Goal: Task Accomplishment & Management: Manage account settings

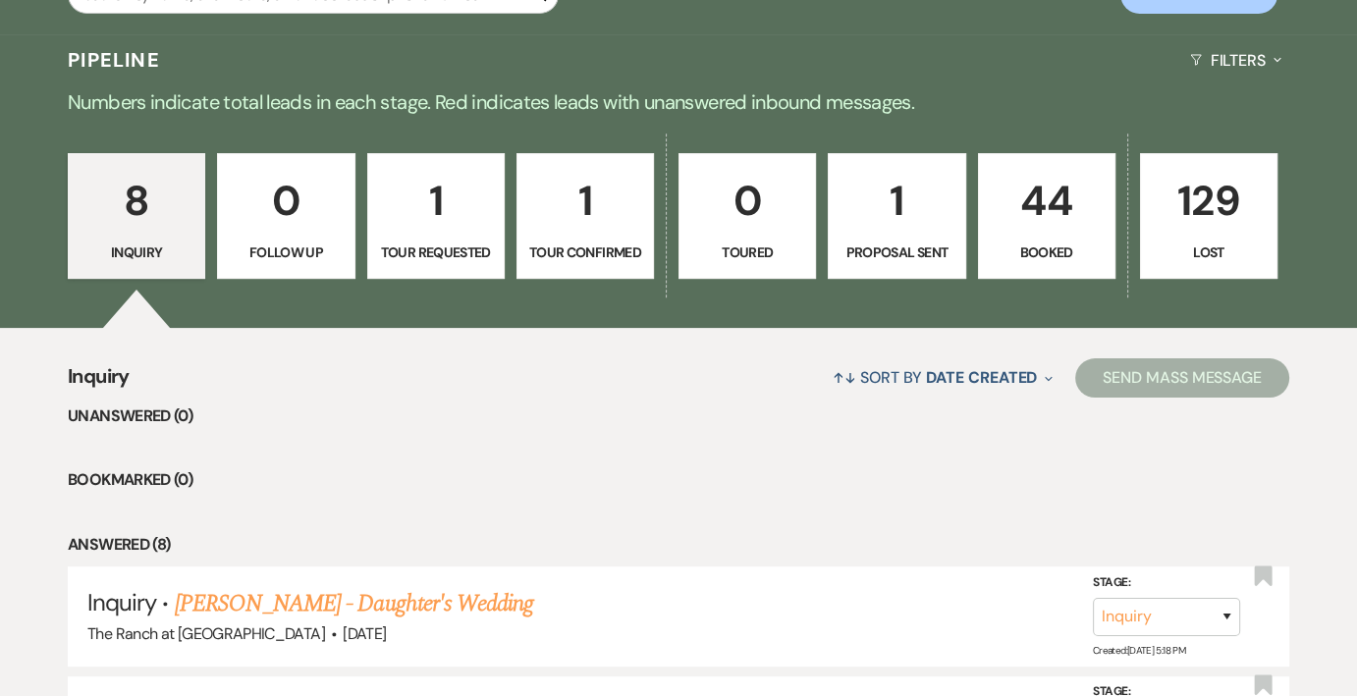
click at [1062, 230] on p "44" at bounding box center [1046, 201] width 112 height 66
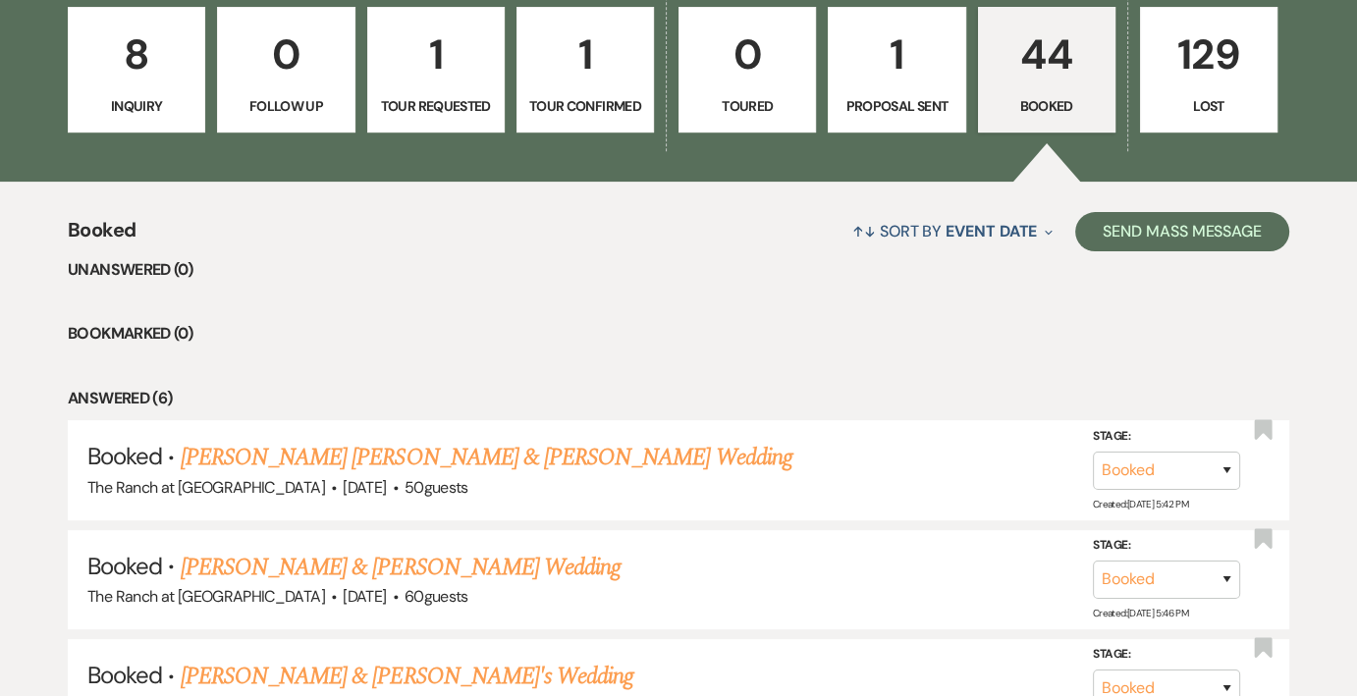
scroll to position [617, 0]
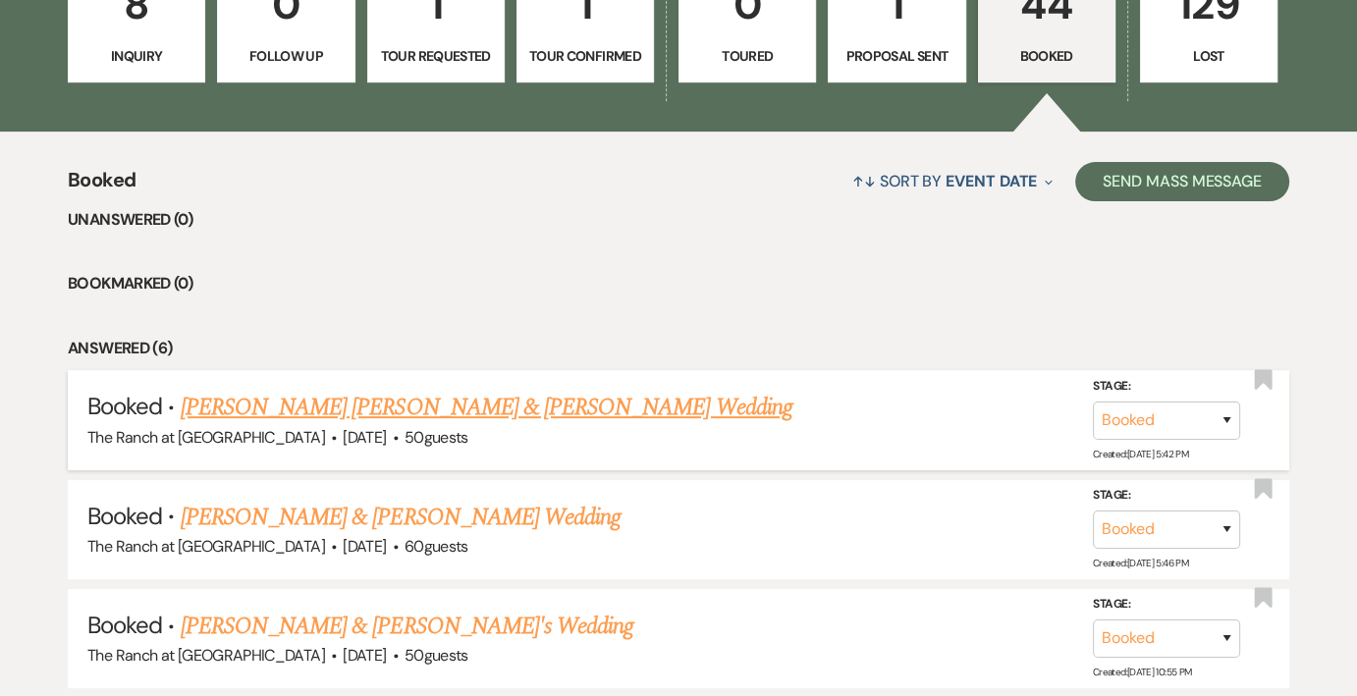
click at [556, 423] on link "[PERSON_NAME] [PERSON_NAME] & [PERSON_NAME] Wedding" at bounding box center [487, 407] width 612 height 35
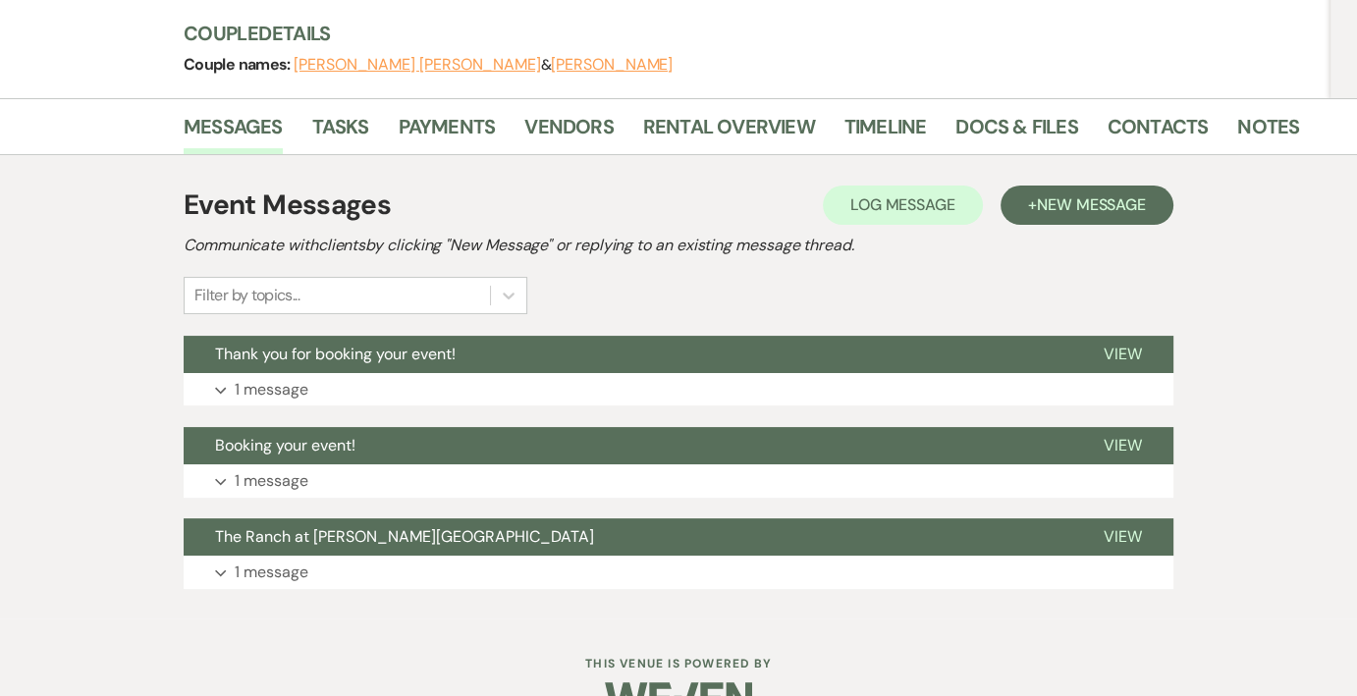
scroll to position [272, 0]
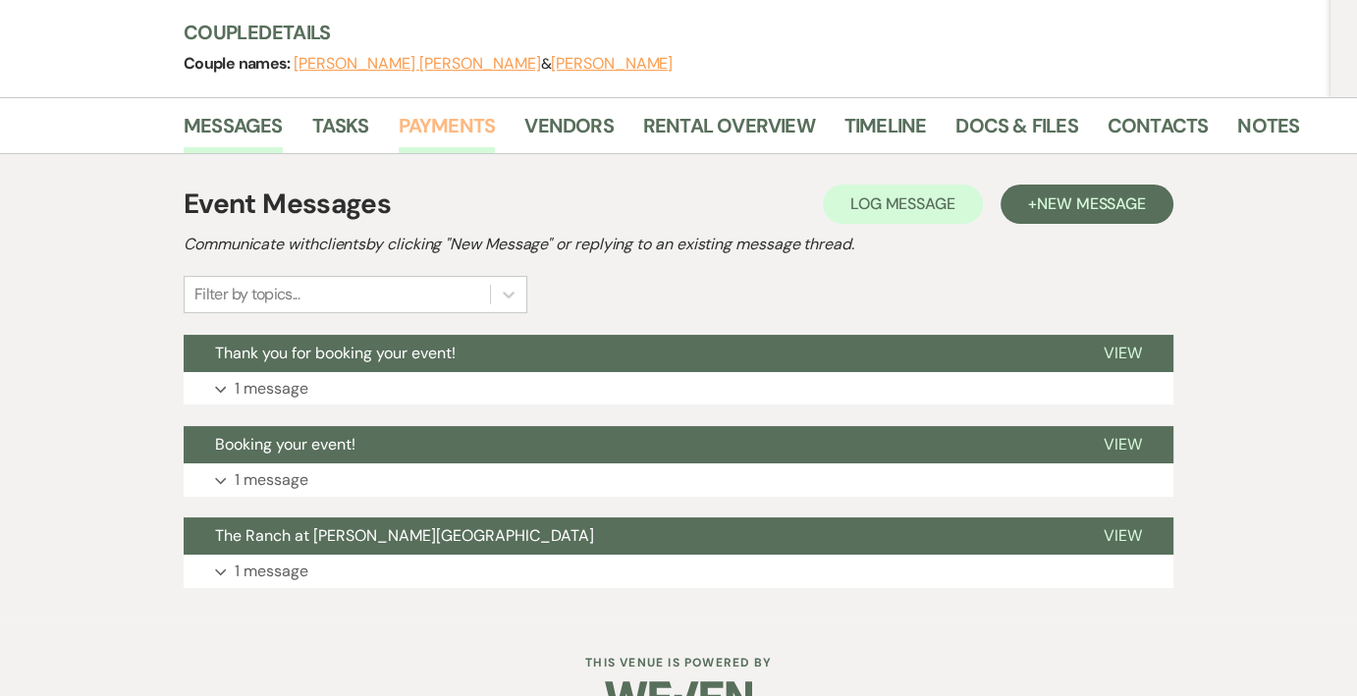
click at [423, 110] on link "Payments" at bounding box center [447, 131] width 97 height 43
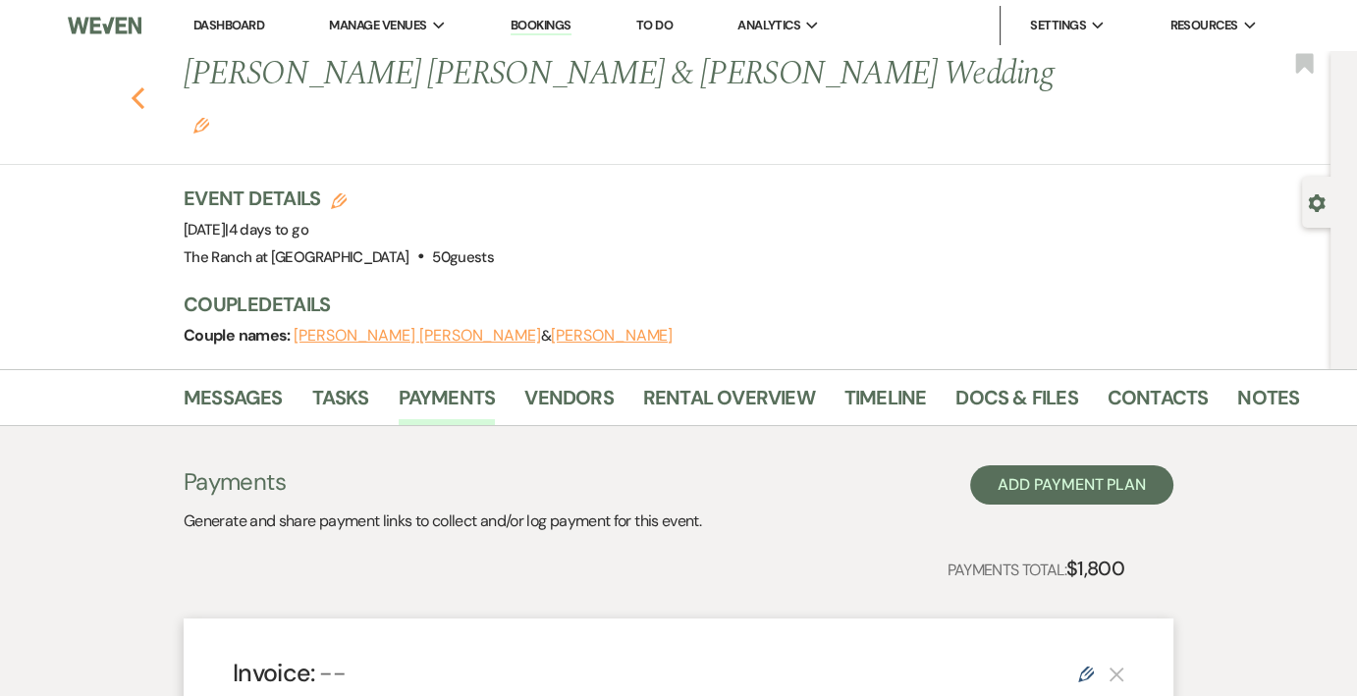
click at [144, 87] on use "button" at bounding box center [138, 98] width 13 height 22
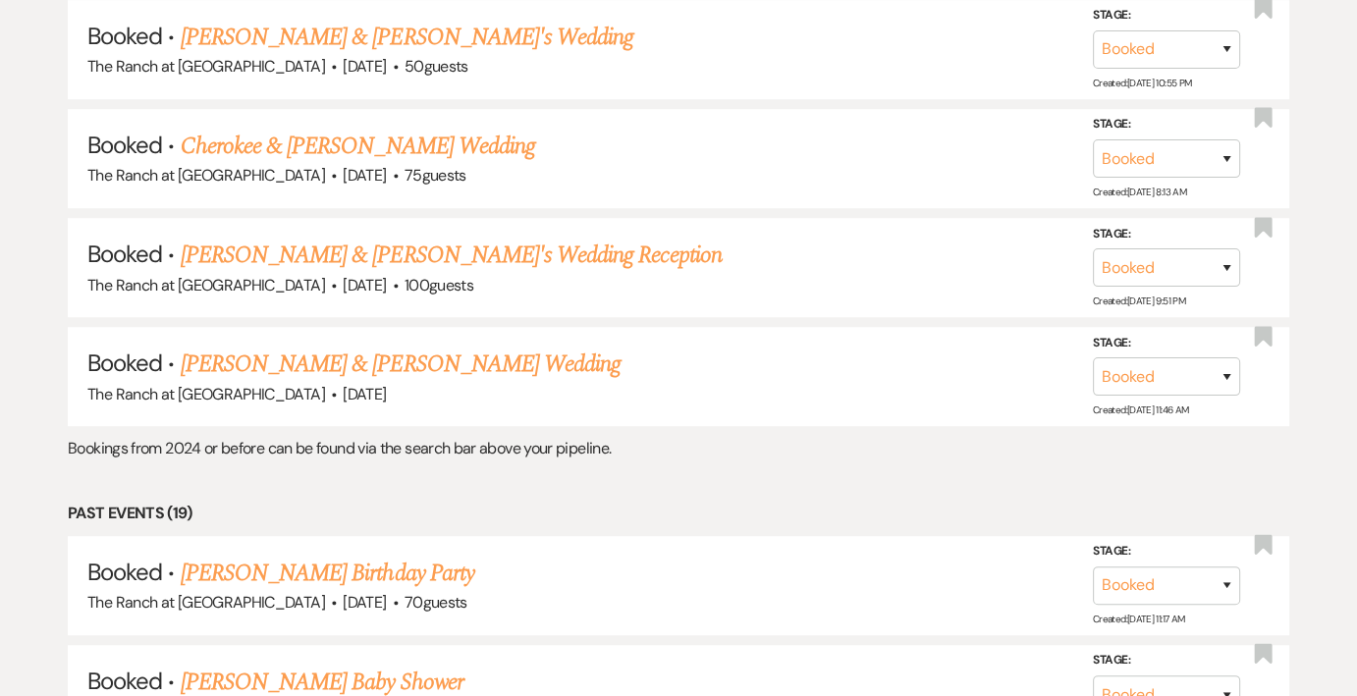
scroll to position [1109, 0]
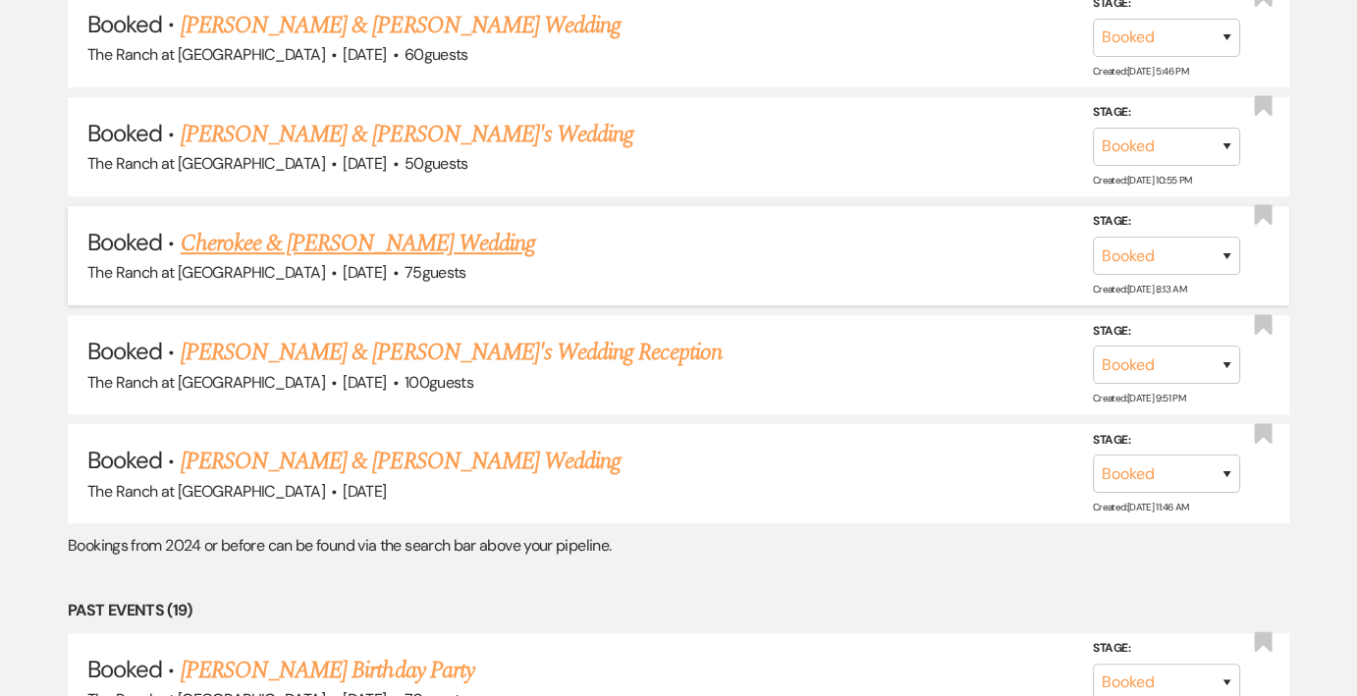
click at [492, 235] on link "Cherokee & [PERSON_NAME] Wedding" at bounding box center [358, 243] width 354 height 35
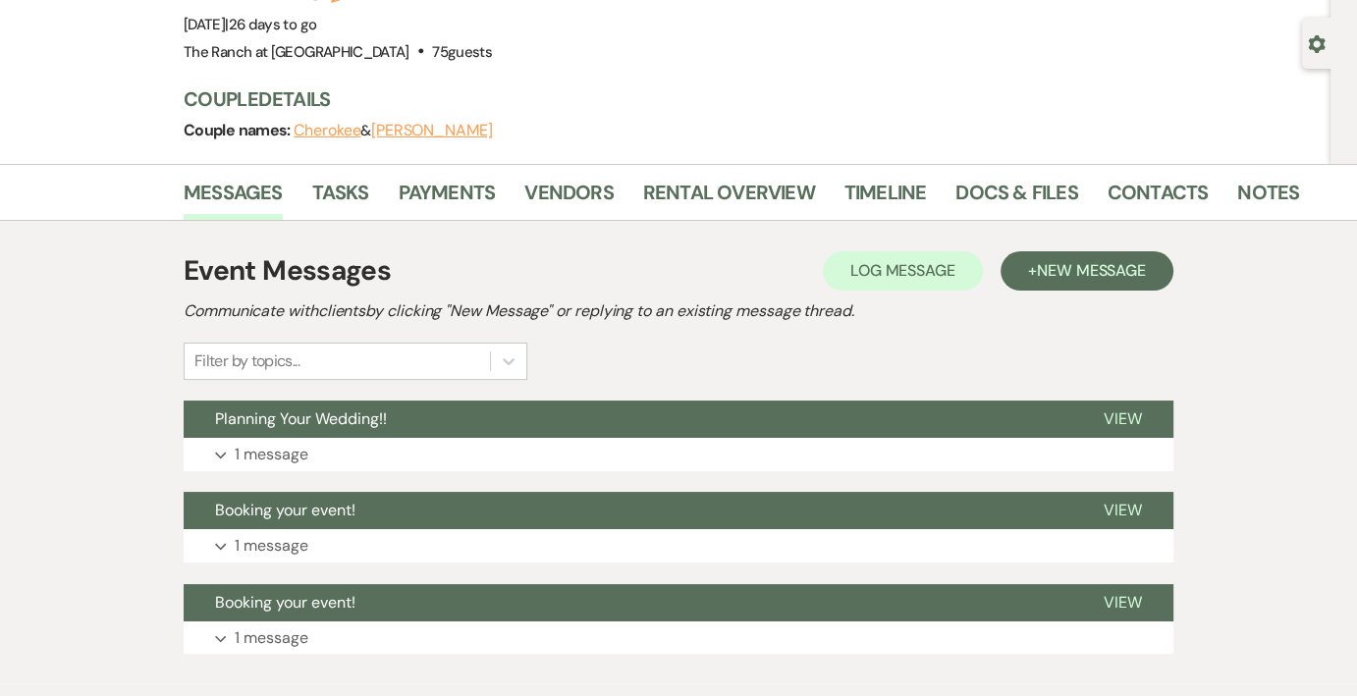
scroll to position [76, 0]
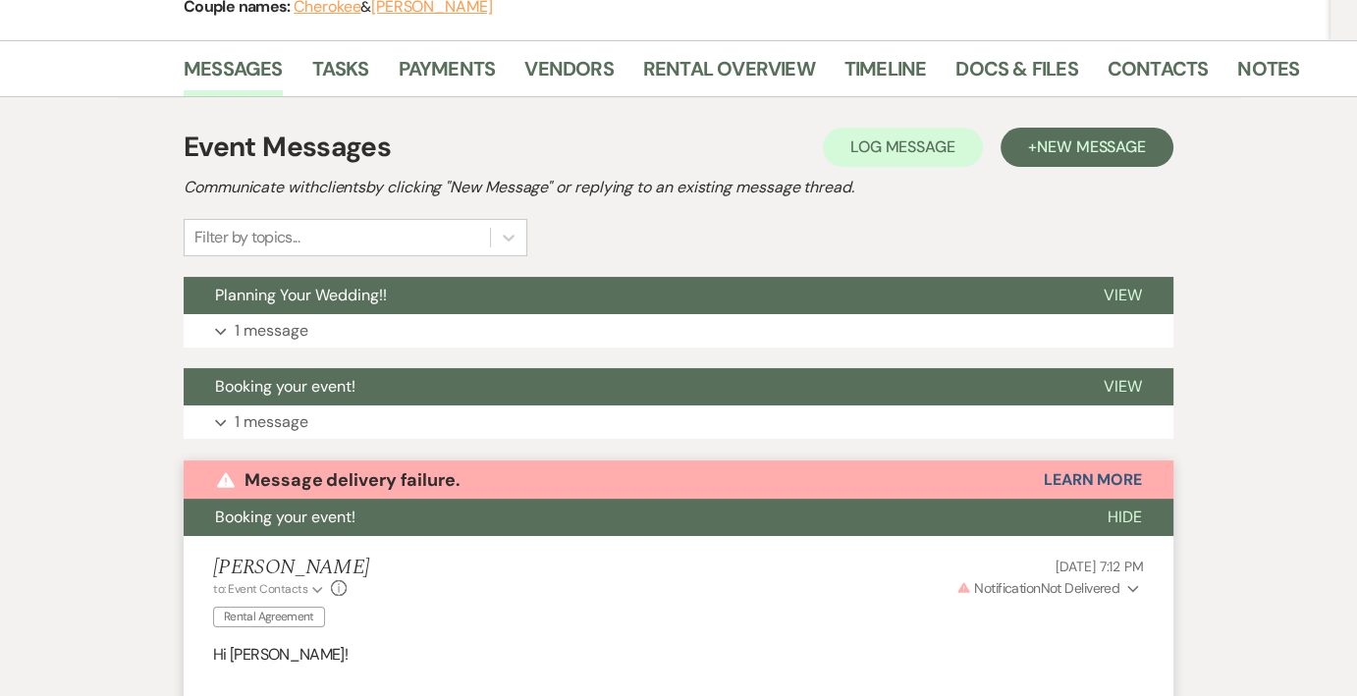
click at [411, 275] on div "Event Messages Log Log Message + New Message Communicate with clients by clicki…" at bounding box center [678, 694] width 989 height 1155
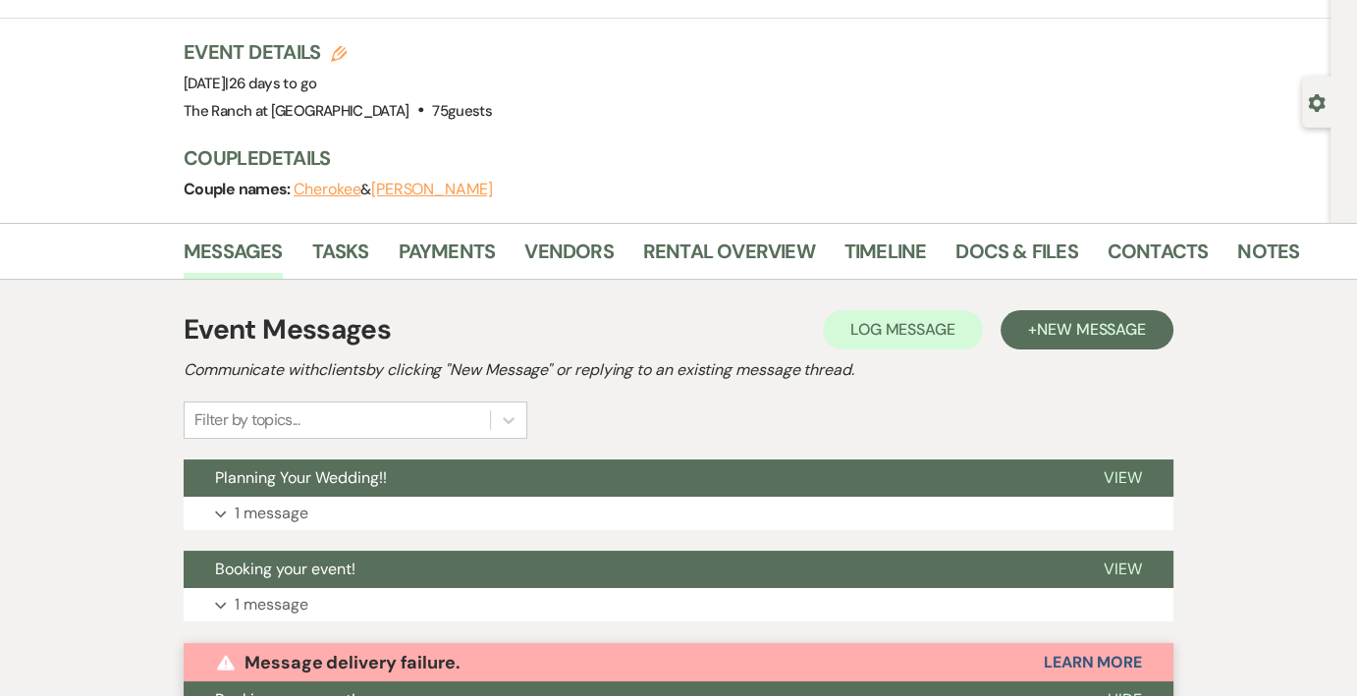
scroll to position [88, 0]
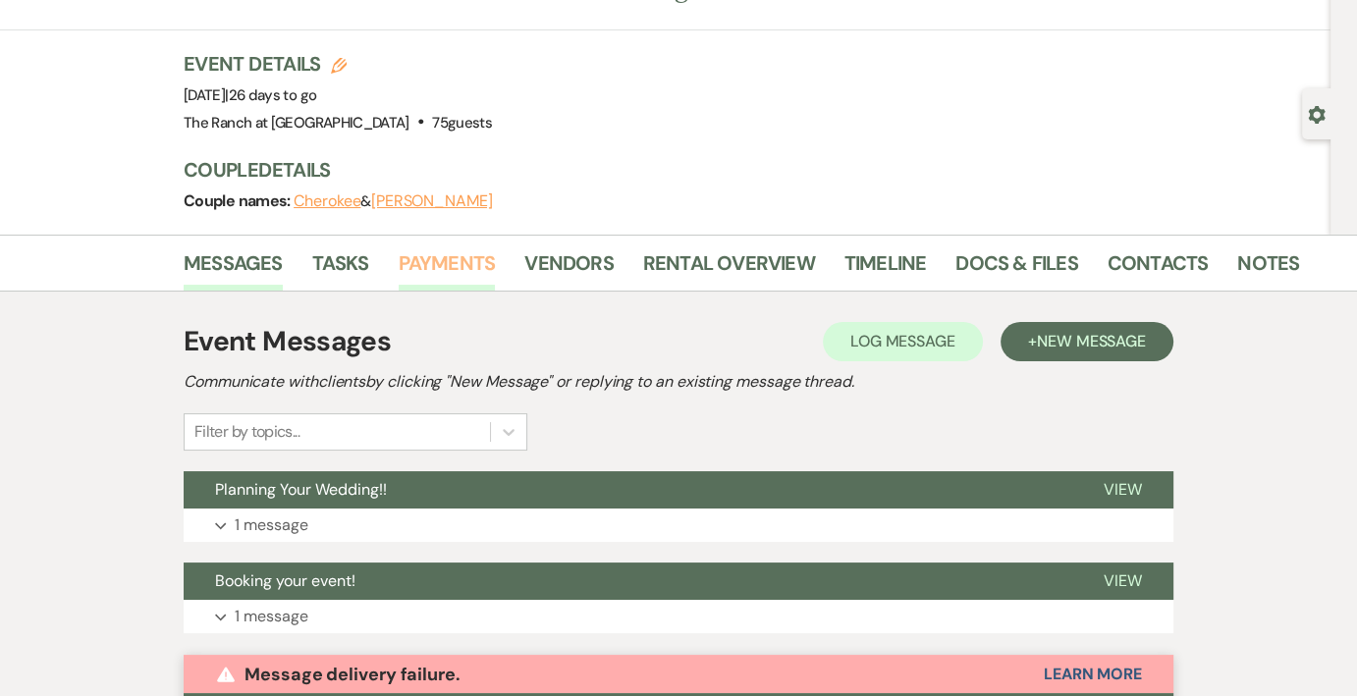
click at [416, 263] on link "Payments" at bounding box center [447, 268] width 97 height 43
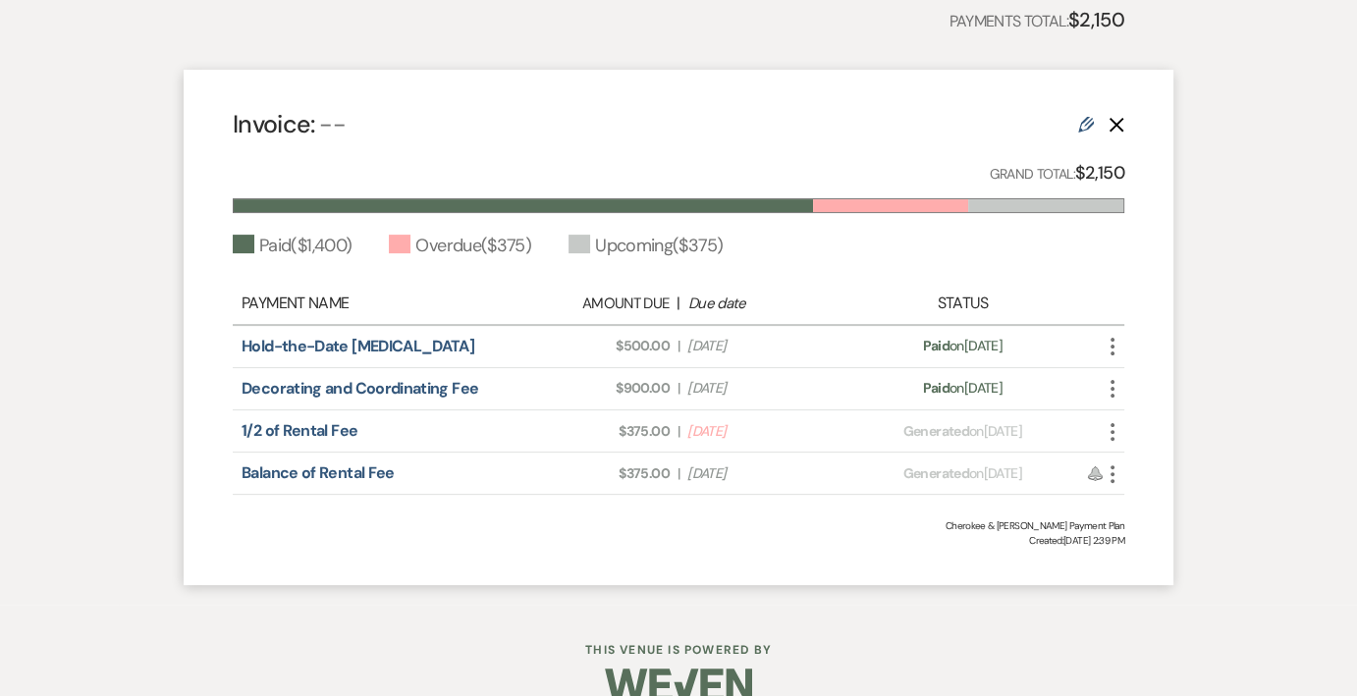
scroll to position [535, 0]
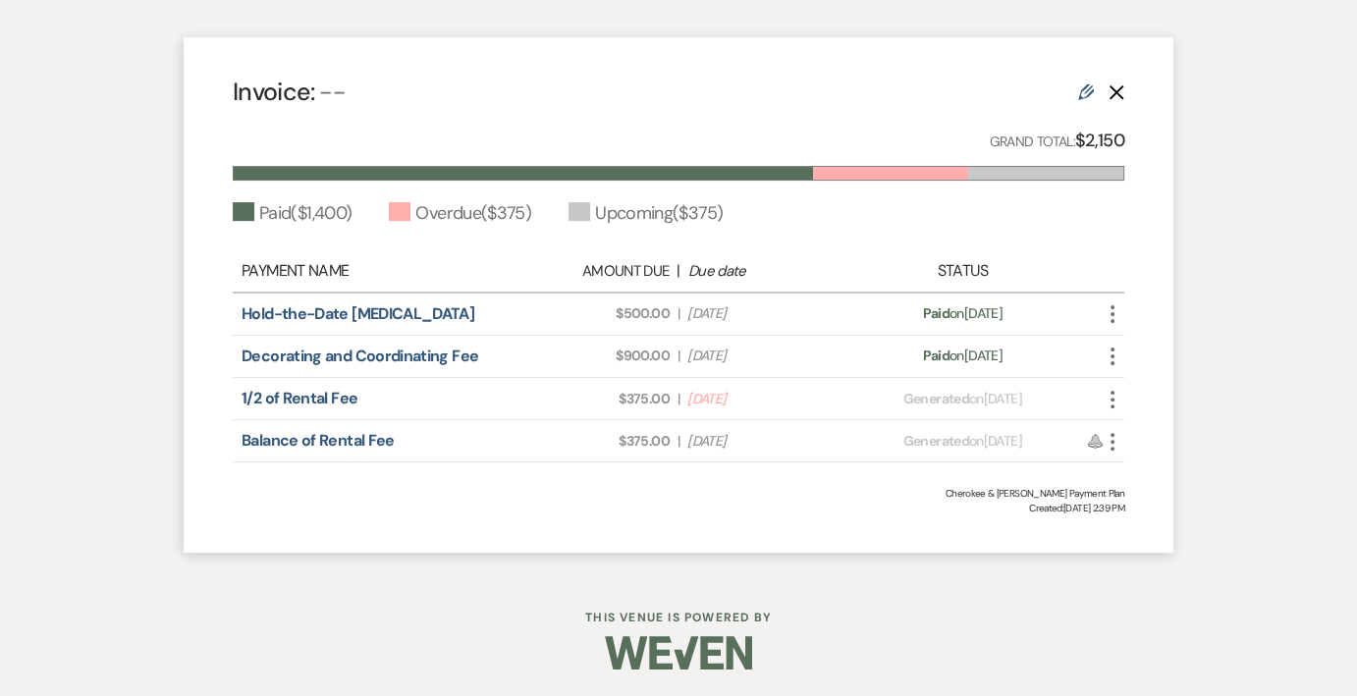
click at [1114, 394] on icon "More" at bounding box center [1112, 400] width 24 height 24
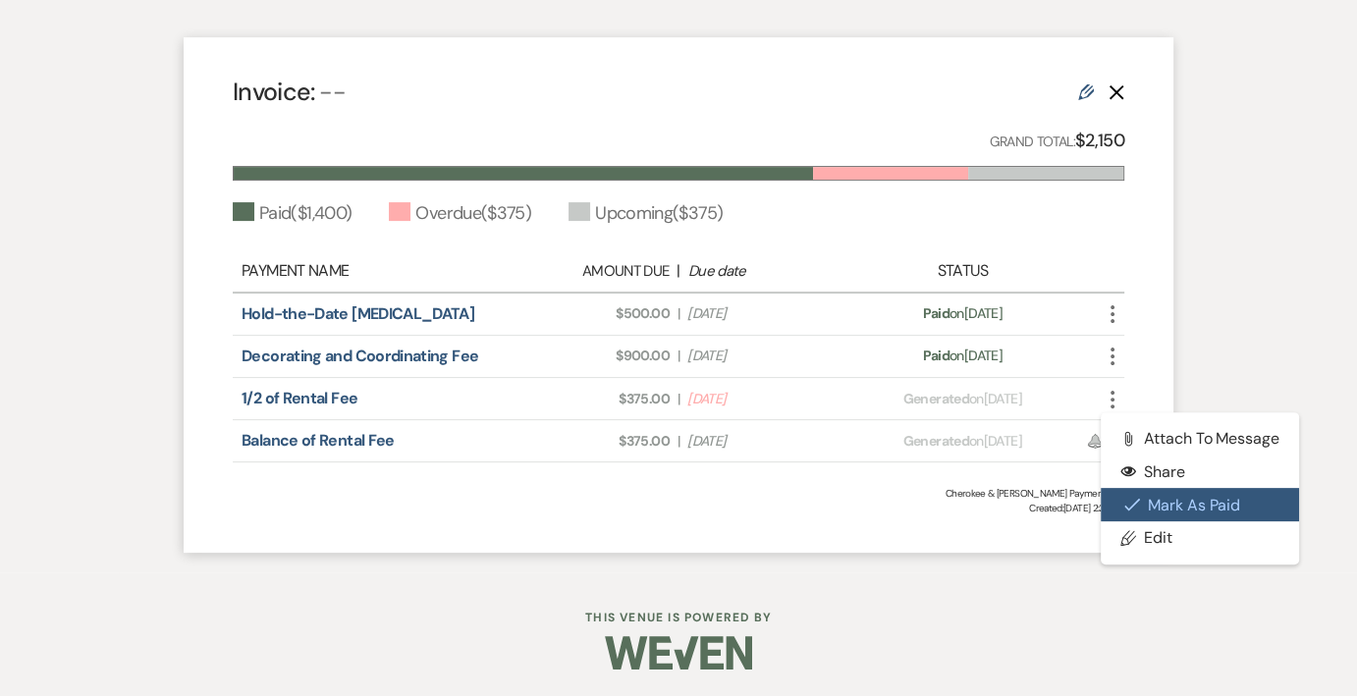
click at [1167, 506] on button "Check [PERSON_NAME] [PERSON_NAME] as Paid" at bounding box center [1199, 504] width 198 height 33
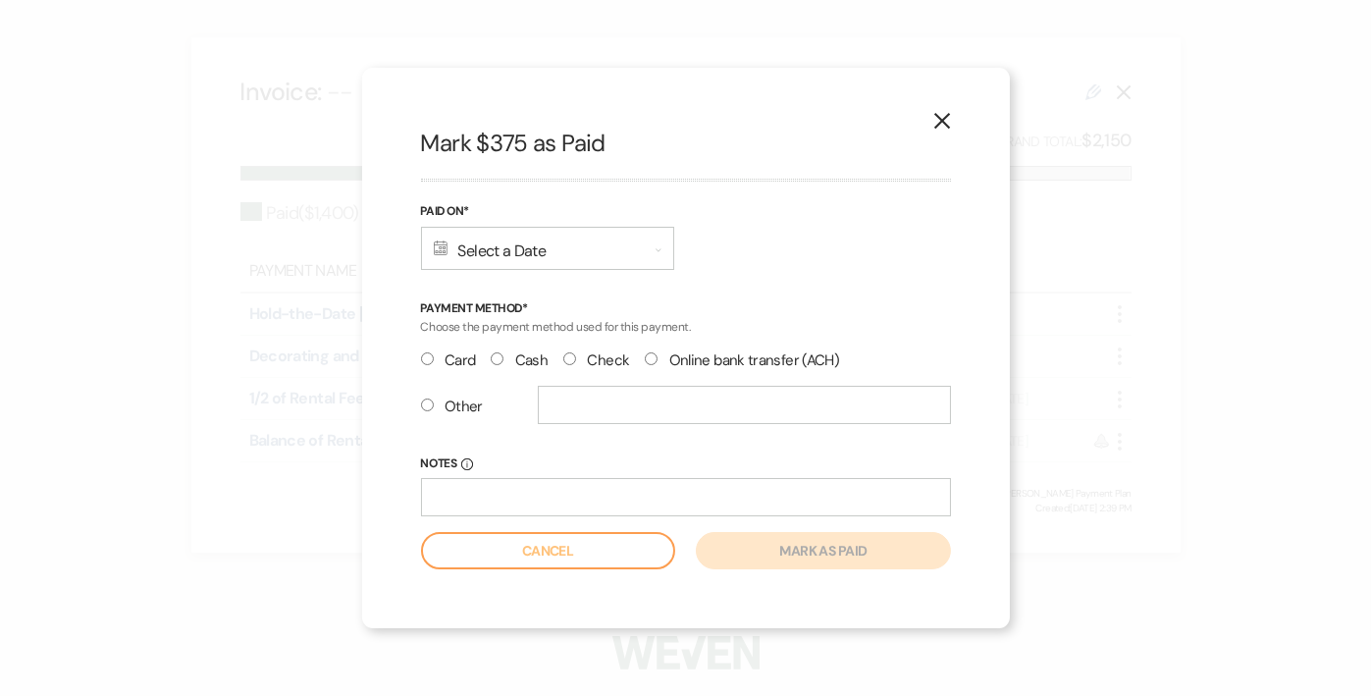
click at [427, 401] on input "Other" at bounding box center [427, 405] width 13 height 13
radio input "true"
click at [615, 404] on input "text" at bounding box center [744, 405] width 413 height 38
type input "CashApp"
click at [617, 496] on input "Notes Info" at bounding box center [686, 497] width 530 height 38
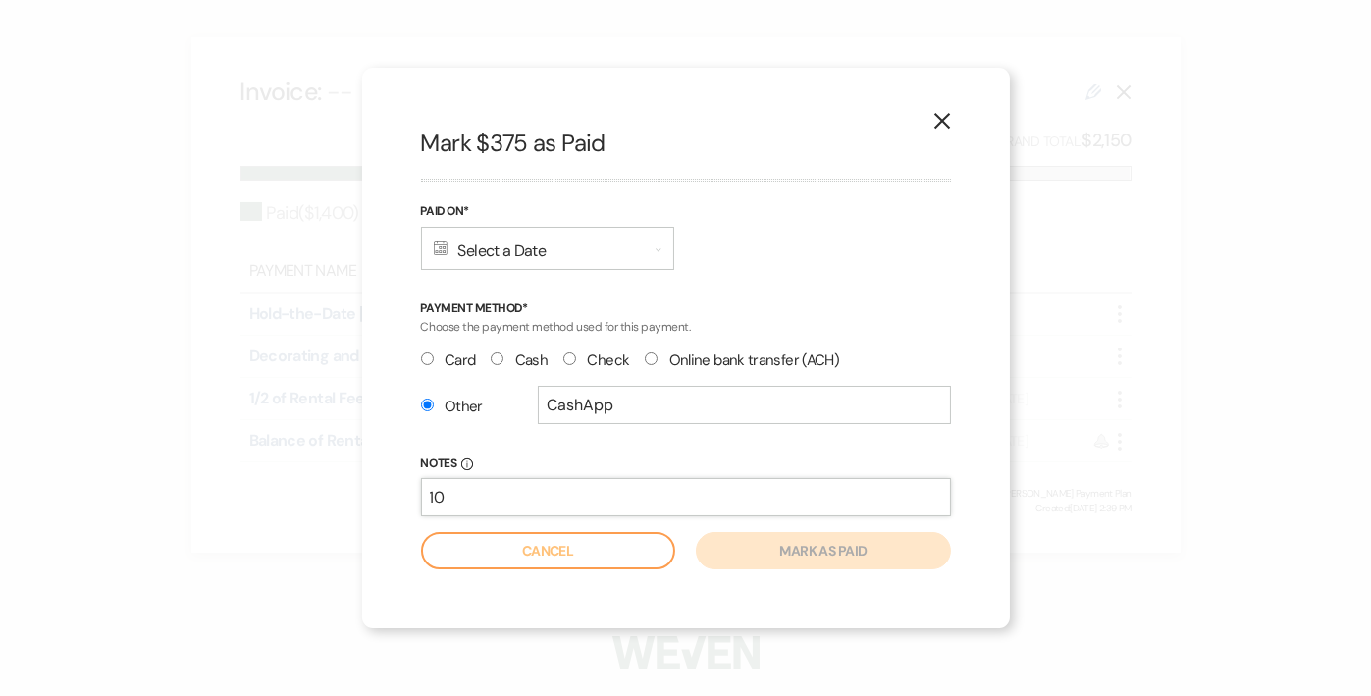
type input "1"
click at [617, 242] on div "Calendar Select a Date Expand" at bounding box center [547, 248] width 253 height 43
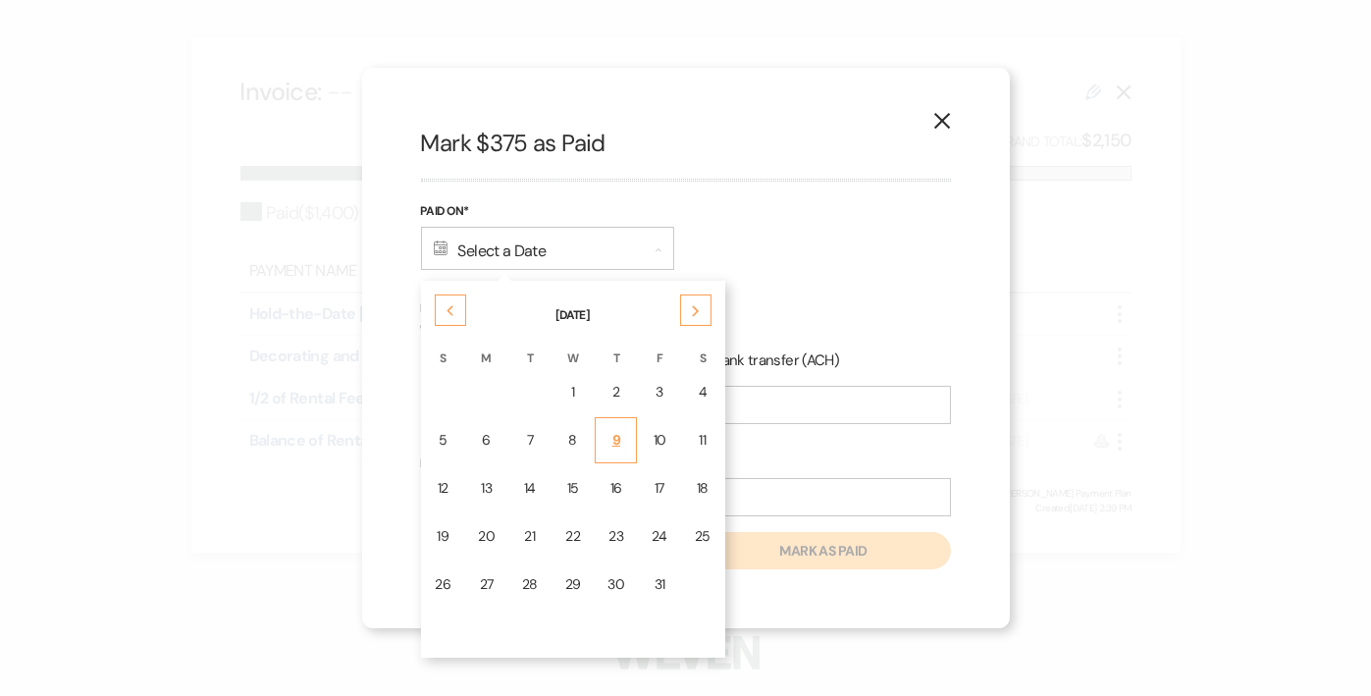
click at [616, 439] on div "9" at bounding box center [616, 440] width 17 height 21
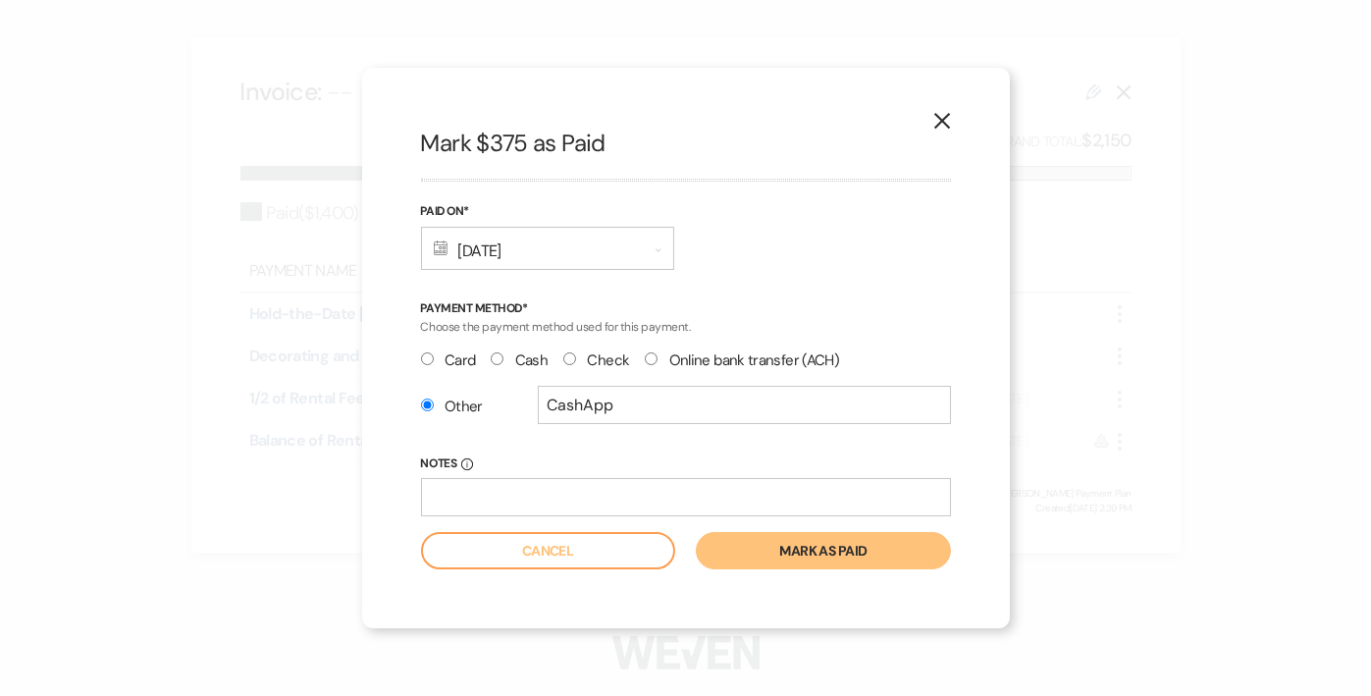
click at [567, 241] on div "Calendar [DATE] Expand" at bounding box center [547, 248] width 253 height 43
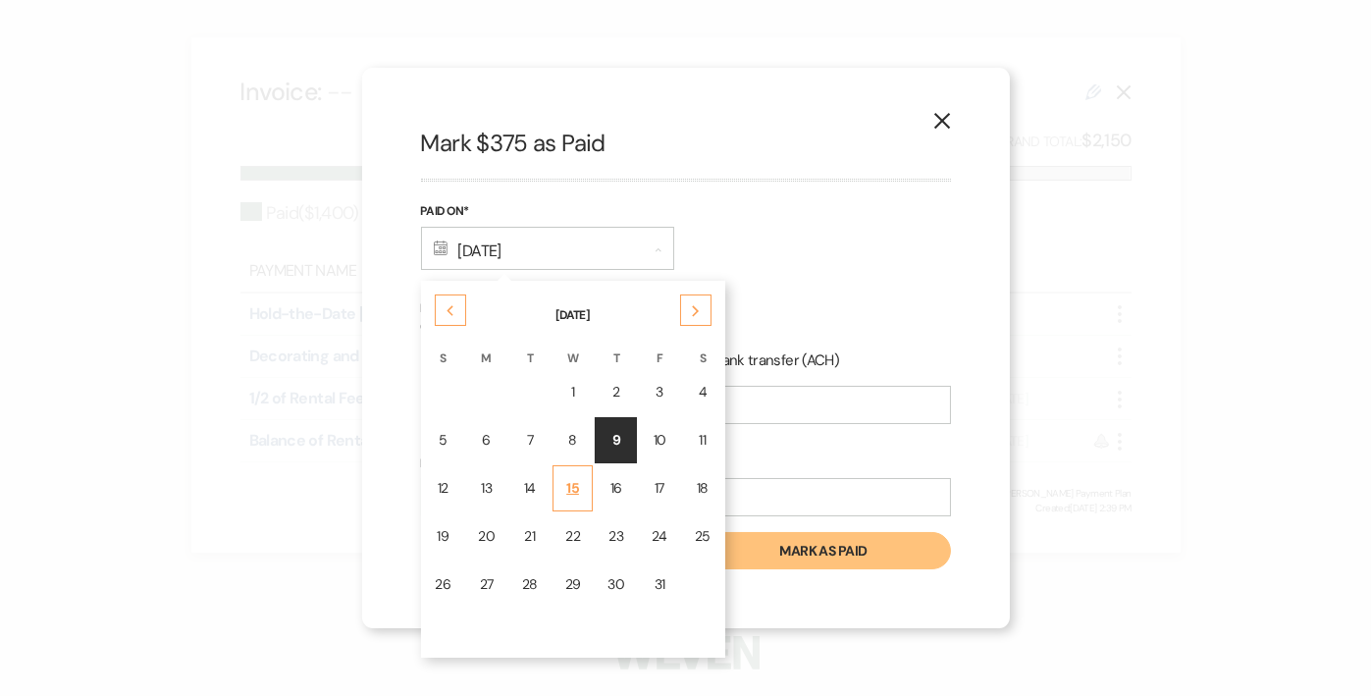
click at [565, 487] on div "15" at bounding box center [573, 488] width 16 height 21
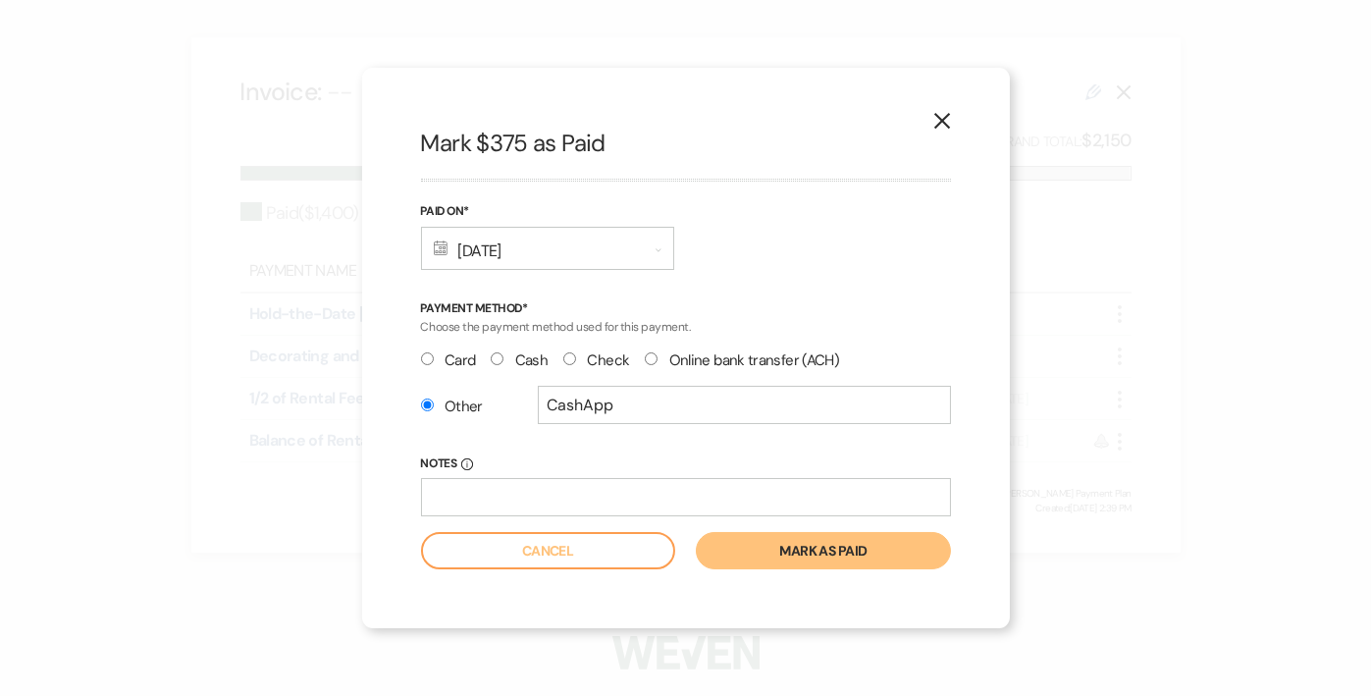
click at [777, 557] on button "Mark as paid" at bounding box center [823, 550] width 254 height 37
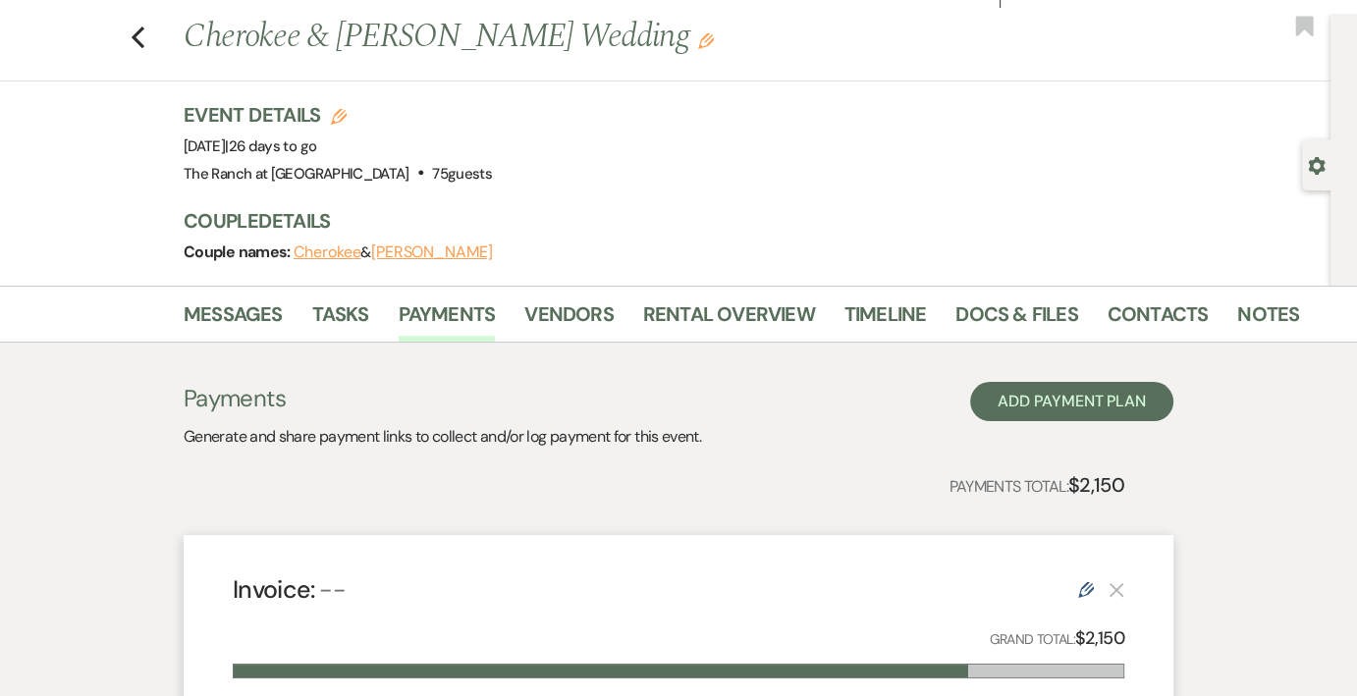
scroll to position [0, 0]
